Goal: Transaction & Acquisition: Purchase product/service

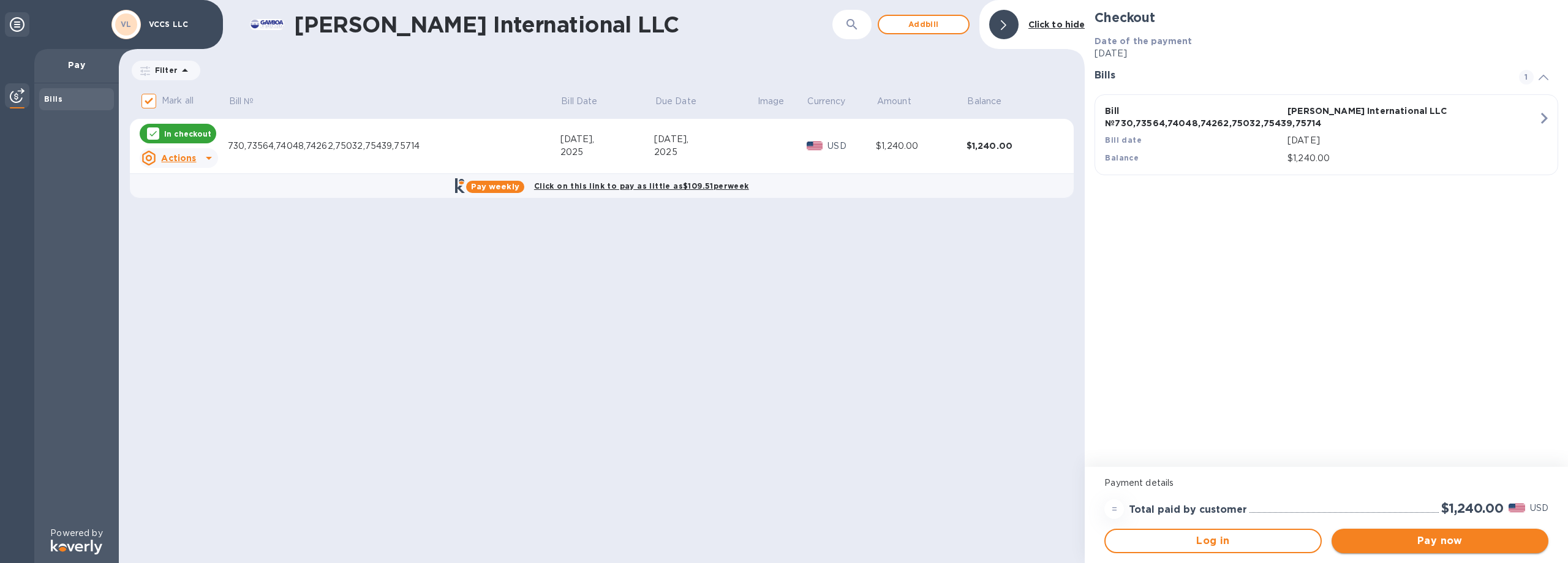
click at [1494, 542] on span "Pay now" at bounding box center [1440, 541] width 197 height 15
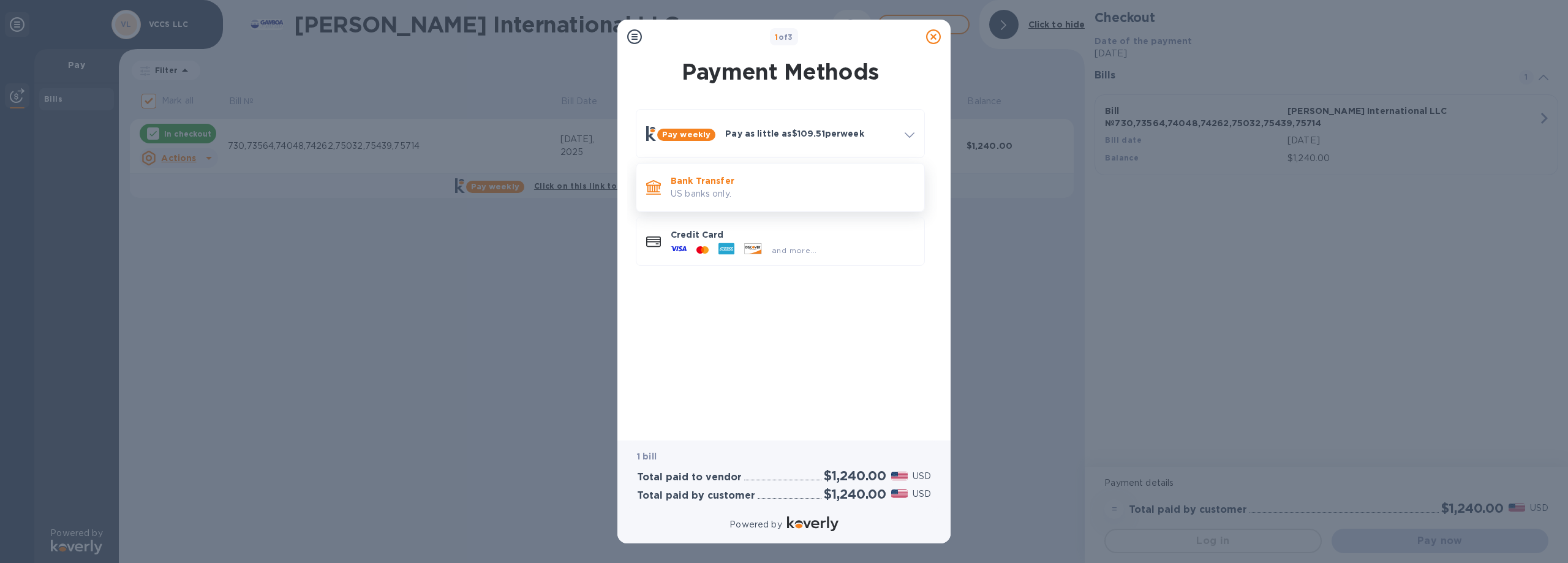
click at [757, 187] on p "US banks only." at bounding box center [793, 193] width 244 height 13
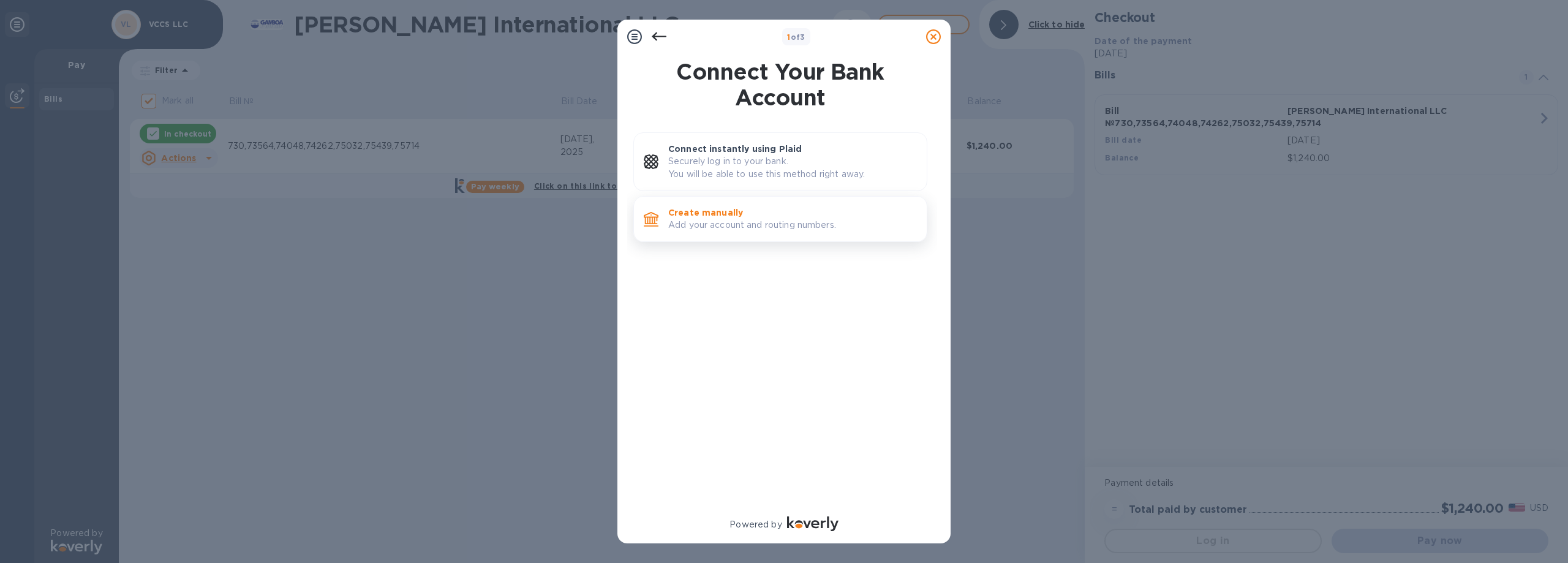
click at [751, 212] on p "Create manually" at bounding box center [793, 213] width 249 height 12
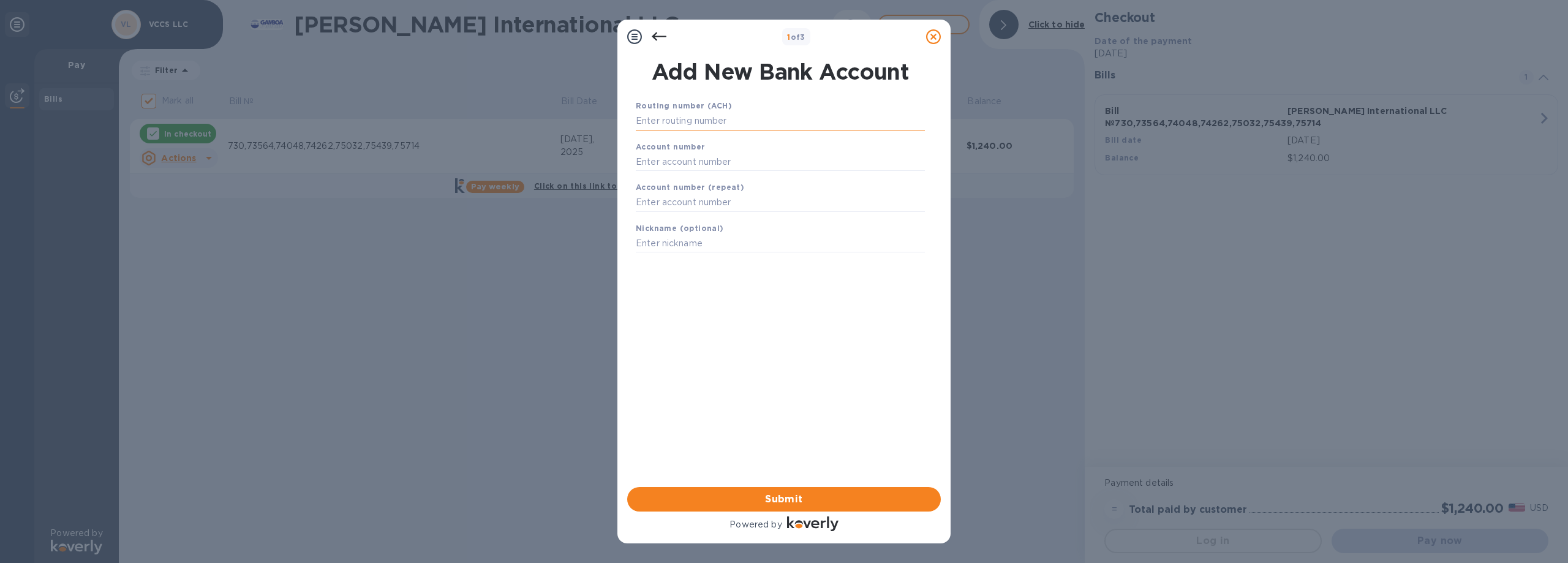
click at [717, 118] on input "text" at bounding box center [780, 121] width 289 height 19
type input "314978543"
click at [693, 180] on input "text" at bounding box center [780, 177] width 289 height 19
type input "0470745997"
click at [696, 220] on input "text" at bounding box center [780, 218] width 289 height 19
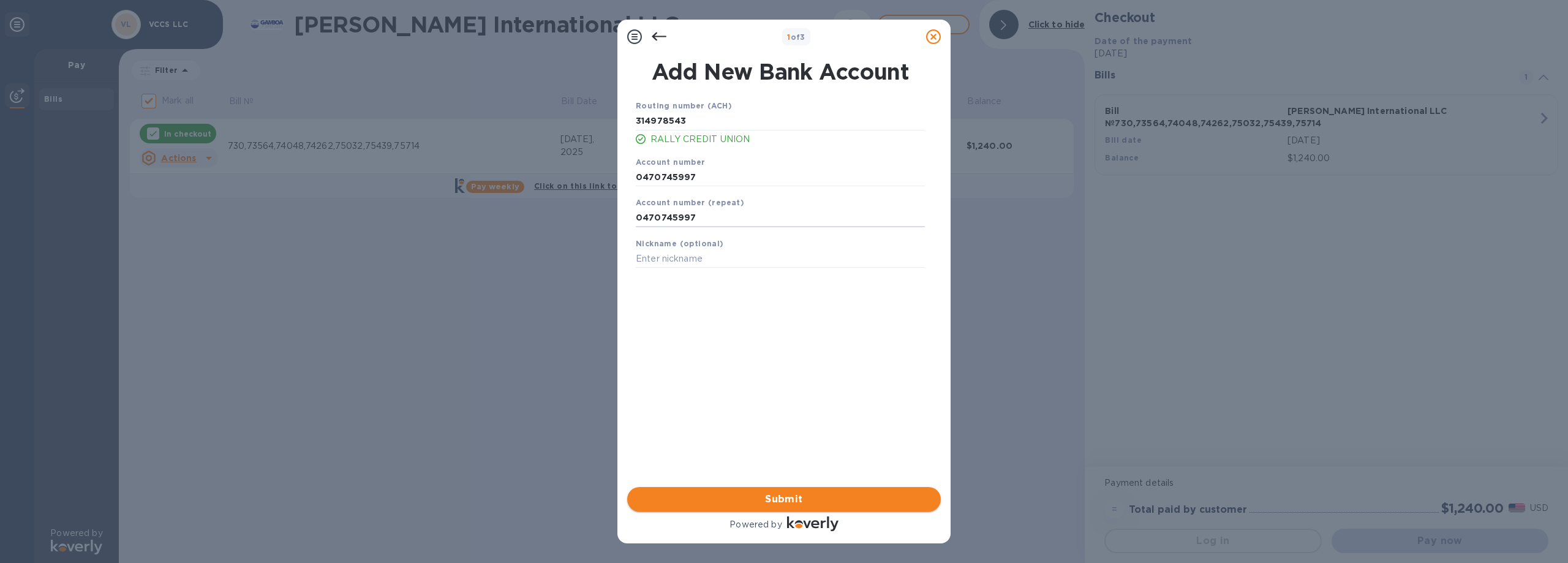
type input "0470745997"
click at [799, 495] on span "Submit" at bounding box center [784, 500] width 294 height 15
